Goal: Information Seeking & Learning: Learn about a topic

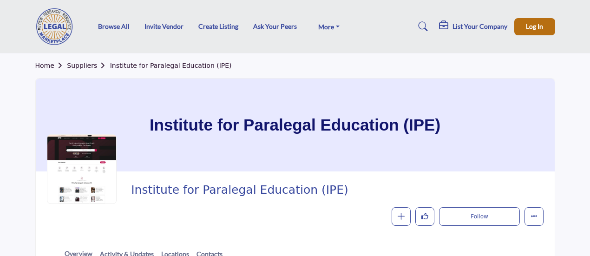
scroll to position [232, 0]
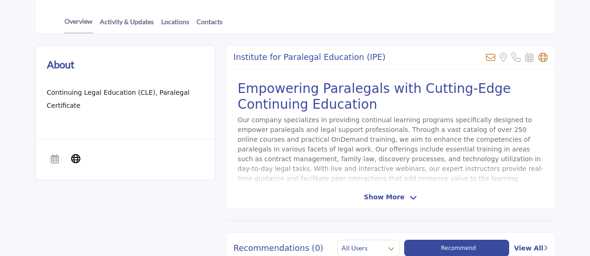
click at [391, 198] on span "Show More" at bounding box center [384, 197] width 40 height 10
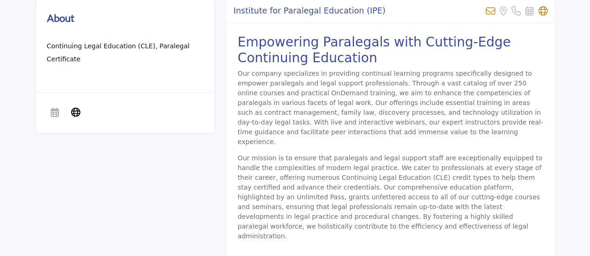
scroll to position [237, 0]
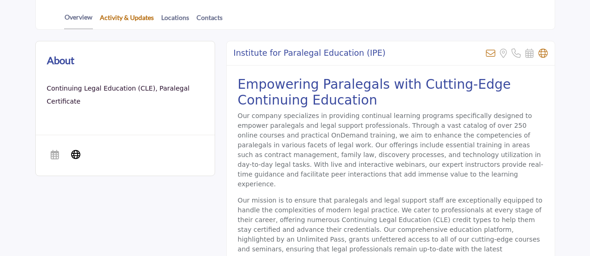
click at [135, 16] on link "Activity & Updates" at bounding box center [126, 21] width 55 height 16
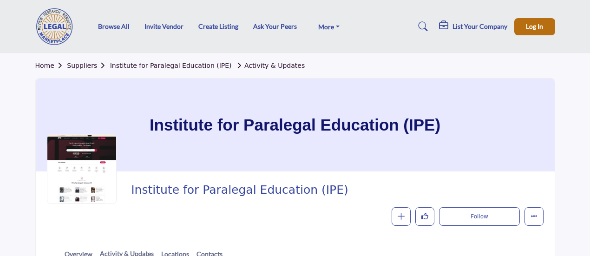
scroll to position [232, 0]
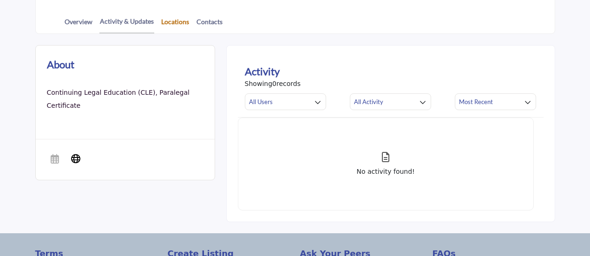
click at [177, 23] on link "Locations" at bounding box center [175, 25] width 29 height 16
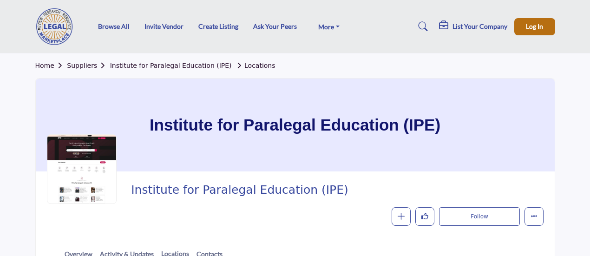
scroll to position [232, 0]
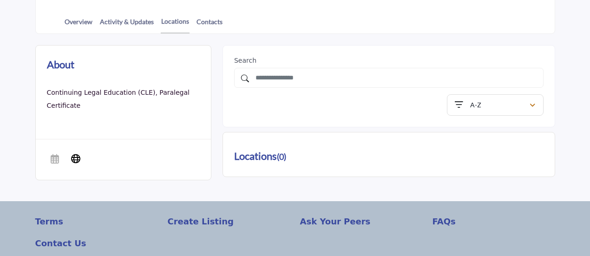
click at [87, 92] on link "Continuing Legal Education (CLE)," at bounding box center [102, 92] width 111 height 7
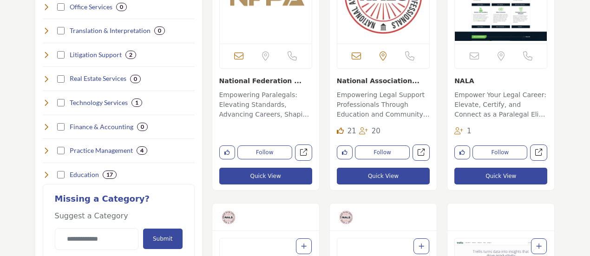
scroll to position [465, 0]
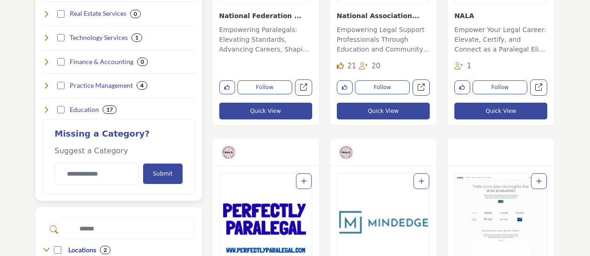
click at [95, 107] on h4 "Education" at bounding box center [84, 109] width 29 height 9
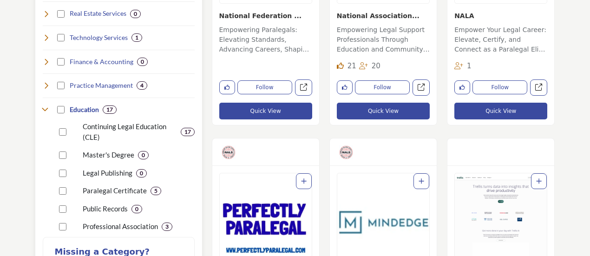
scroll to position [697, 0]
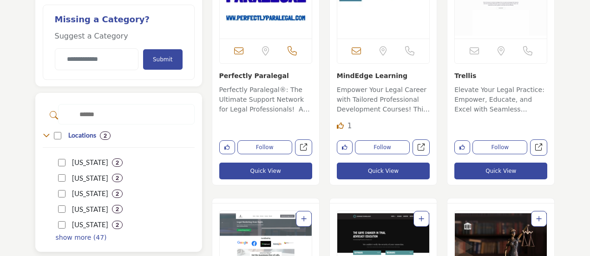
drag, startPoint x: 83, startPoint y: 236, endPoint x: 87, endPoint y: 232, distance: 5.3
click at [83, 236] on p "show more (47)" at bounding box center [81, 238] width 51 height 10
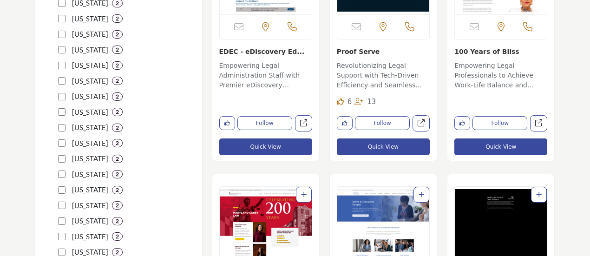
scroll to position [1280, 0]
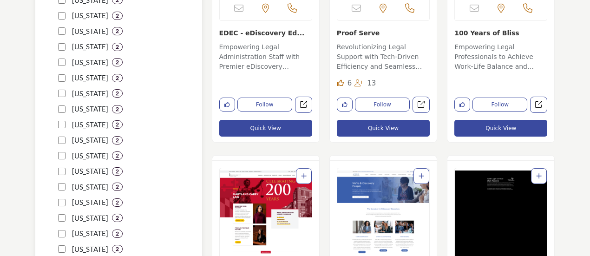
click at [66, 138] on div "Georgia 2" at bounding box center [126, 140] width 137 height 16
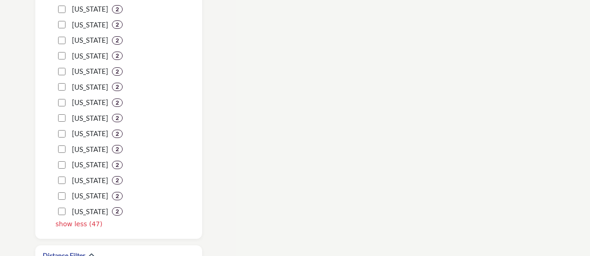
scroll to position [1383, 0]
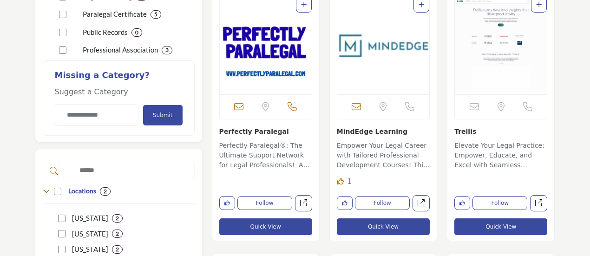
scroll to position [647, 0]
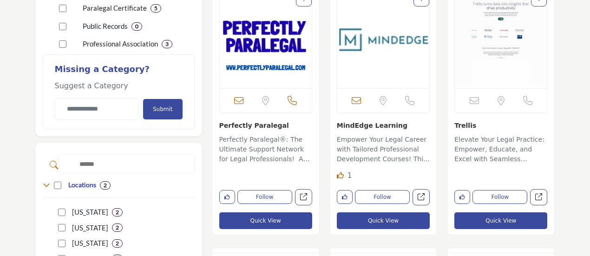
click at [353, 124] on link "MindEdge Learning" at bounding box center [372, 125] width 71 height 7
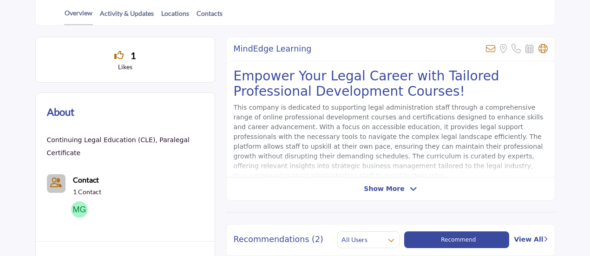
scroll to position [229, 0]
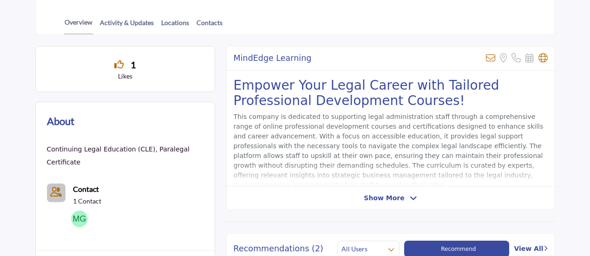
click at [404, 196] on span "Show More" at bounding box center [390, 198] width 53 height 10
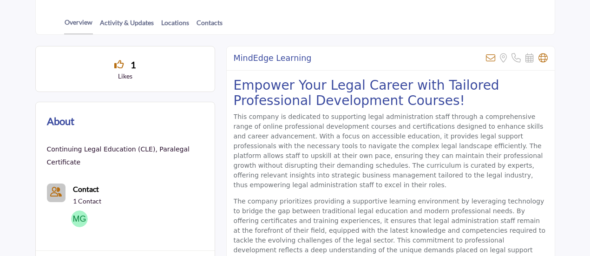
click at [297, 57] on h2 "MindEdge Learning" at bounding box center [273, 58] width 78 height 10
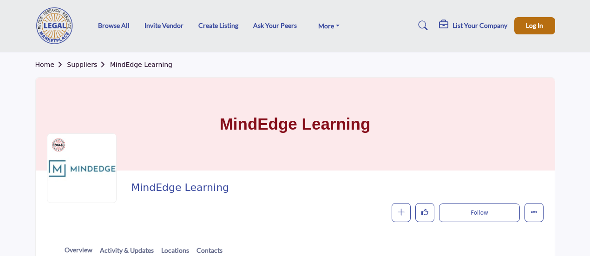
scroll to position [0, 0]
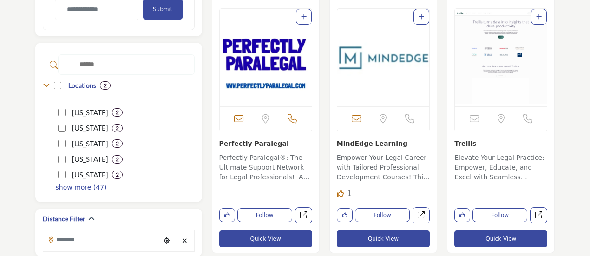
scroll to position [647, 0]
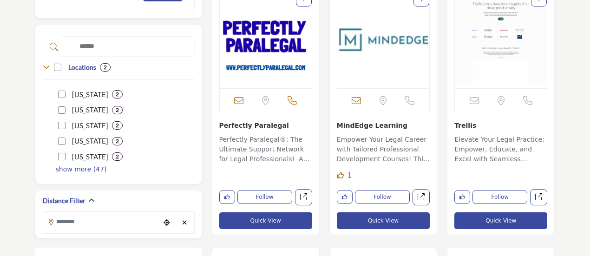
click at [247, 124] on link "Perfectly Paralegal" at bounding box center [254, 125] width 70 height 7
